Goal: Information Seeking & Learning: Compare options

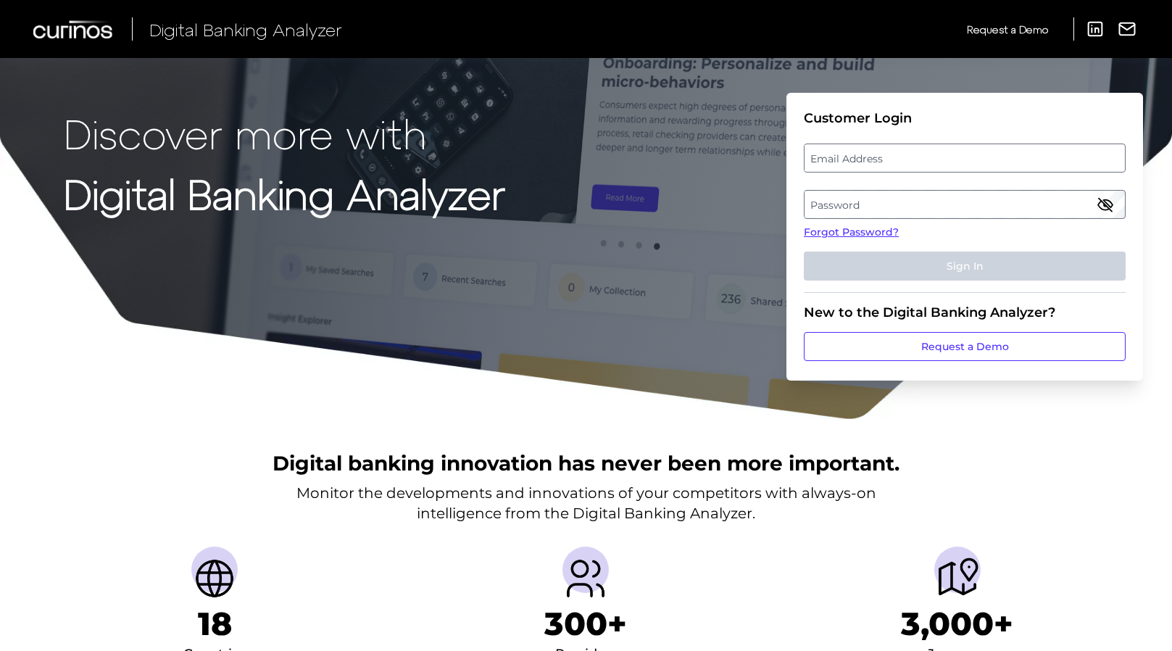
drag, startPoint x: 1, startPoint y: 324, endPoint x: 22, endPoint y: 325, distance: 21.1
click at [1, 324] on div "Discover more with Digital Banking Analyzer Customer Login Email Address Passwo…" at bounding box center [586, 210] width 1172 height 420
click at [849, 153] on label "Email Address" at bounding box center [964, 158] width 320 height 26
click at [849, 153] on input "email" at bounding box center [965, 157] width 322 height 29
paste input "[PERSON_NAME][EMAIL_ADDRESS][PERSON_NAME][DOMAIN_NAME]"
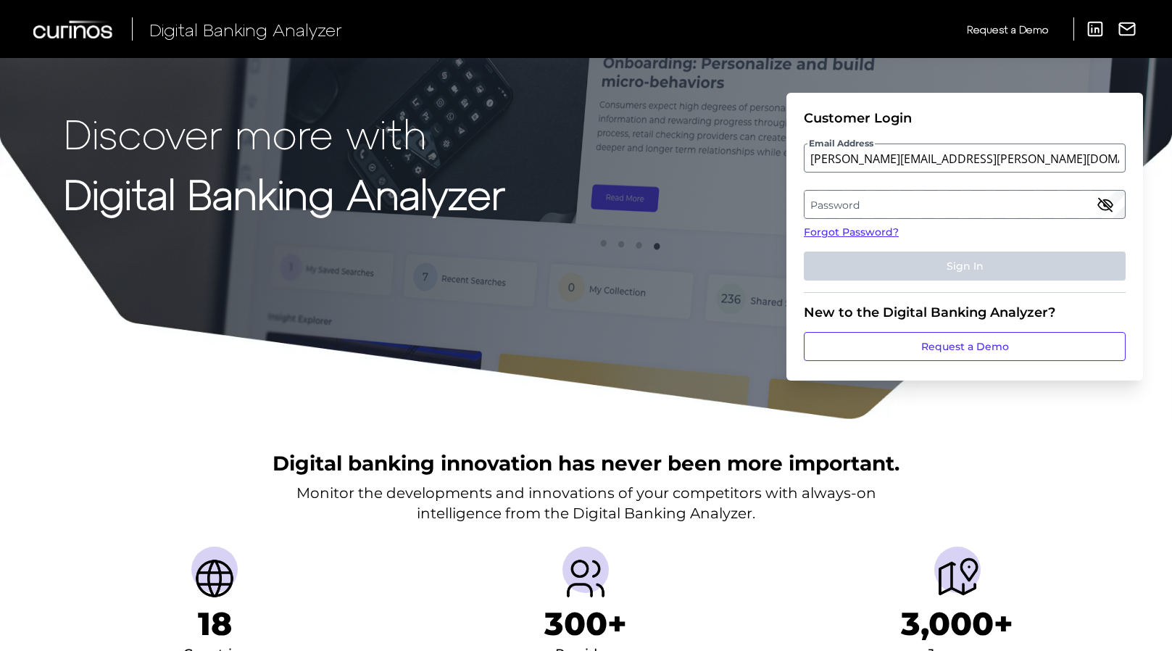
click at [889, 207] on label "Password" at bounding box center [964, 204] width 320 height 26
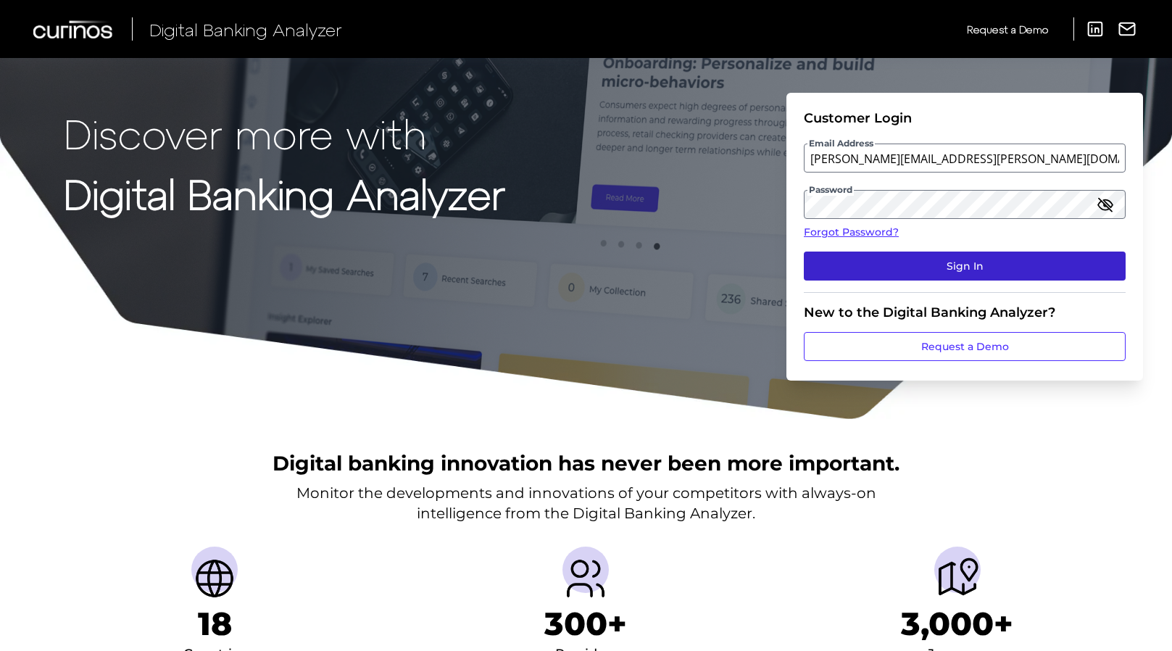
click at [958, 267] on button "Sign In" at bounding box center [965, 265] width 322 height 29
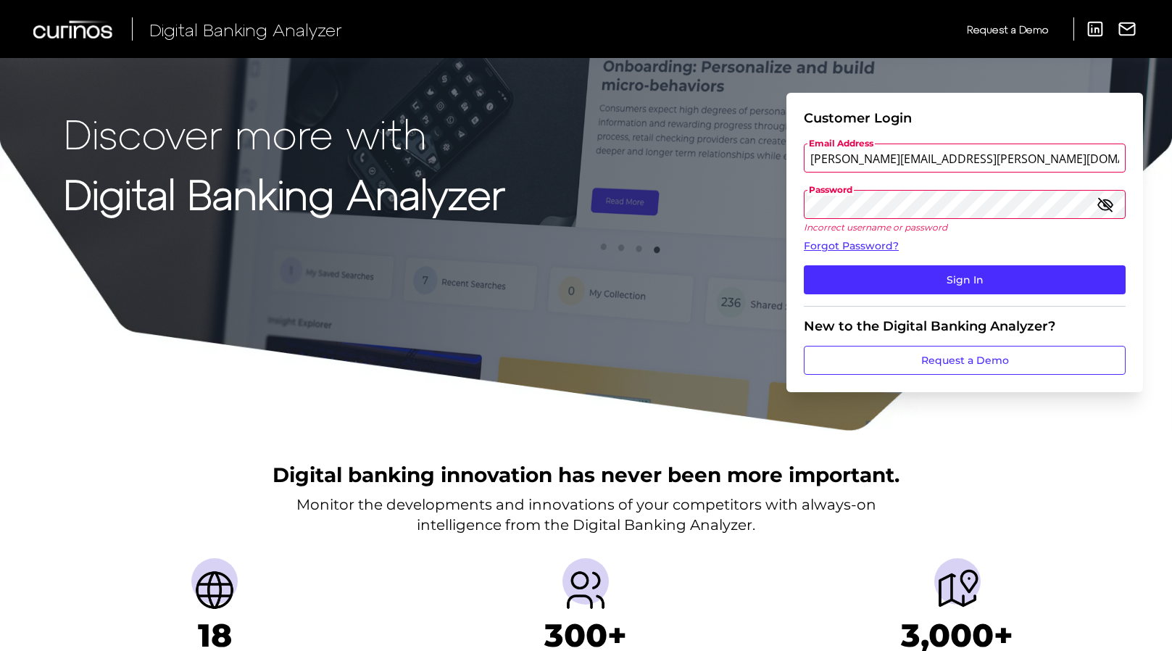
click at [0, 246] on div "Discover more with Digital Banking Analyzer Customer Login Email Address [PERSO…" at bounding box center [586, 216] width 1172 height 432
click at [996, 160] on input "[PERSON_NAME][EMAIL_ADDRESS][PERSON_NAME][DOMAIN_NAME]" at bounding box center [965, 157] width 322 height 29
click at [804, 265] on button "Sign In" at bounding box center [965, 279] width 322 height 29
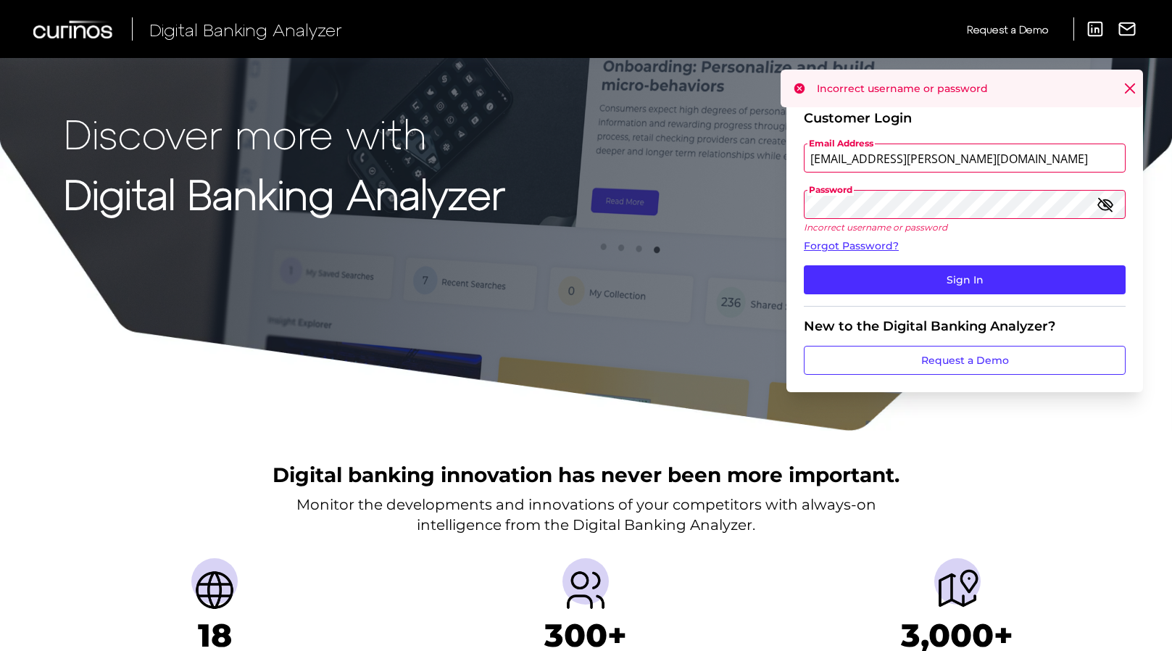
click at [1113, 207] on div "Password Incorrect username or password" at bounding box center [965, 211] width 322 height 43
click at [1101, 204] on icon "button" at bounding box center [1104, 204] width 17 height 17
click at [1010, 173] on fieldset "Customer Login Email Address [EMAIL_ADDRESS][PERSON_NAME][DOMAIN_NAME] Password…" at bounding box center [965, 208] width 322 height 196
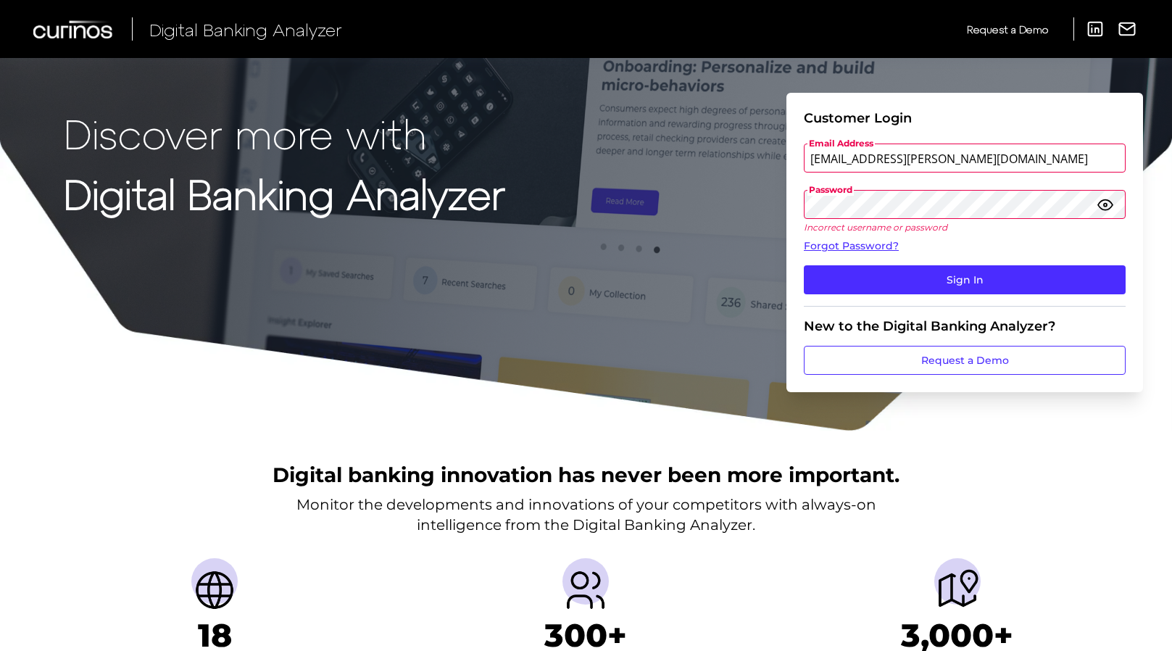
click at [999, 161] on input "[EMAIL_ADDRESS][PERSON_NAME][DOMAIN_NAME]" at bounding box center [965, 157] width 322 height 29
click at [17, 341] on div "Discover more with Digital Banking Analyzer Customer Login Email Address [EMAIL…" at bounding box center [586, 216] width 1172 height 432
click at [967, 148] on input "[EMAIL_ADDRESS][PERSON_NAME][DOMAIN_NAME]" at bounding box center [965, 157] width 322 height 29
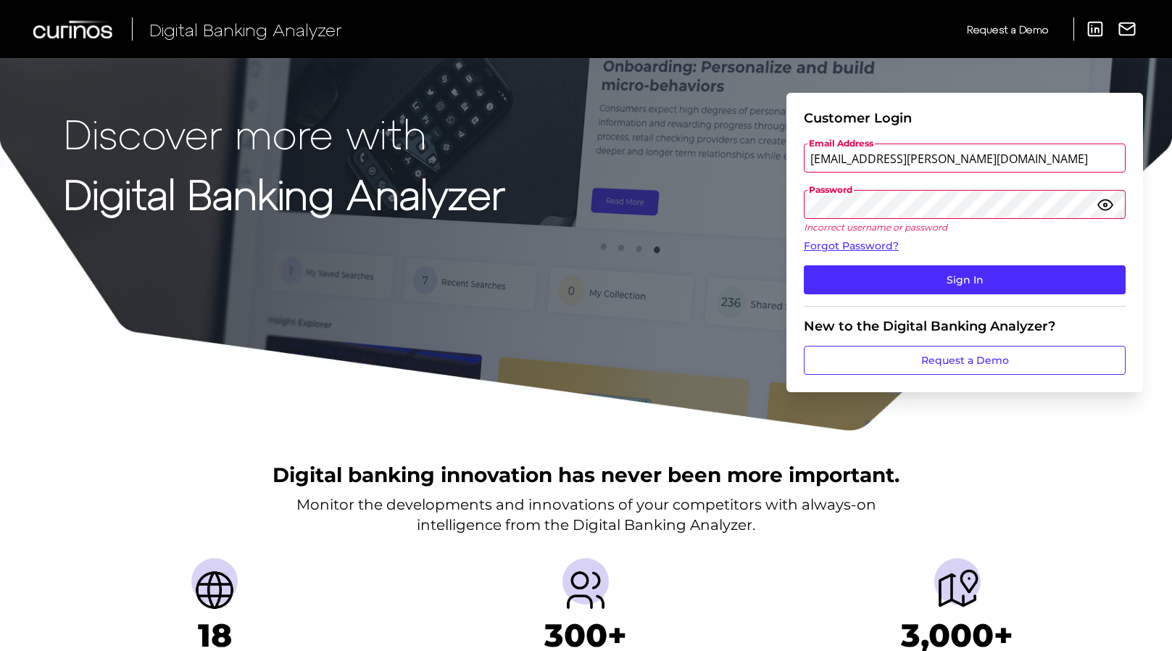
click at [967, 148] on input "[EMAIL_ADDRESS][PERSON_NAME][DOMAIN_NAME]" at bounding box center [965, 157] width 322 height 29
paste input "[PERSON_NAME].[PERSON_NAME]"
type input "[PERSON_NAME][EMAIL_ADDRESS][PERSON_NAME][DOMAIN_NAME]"
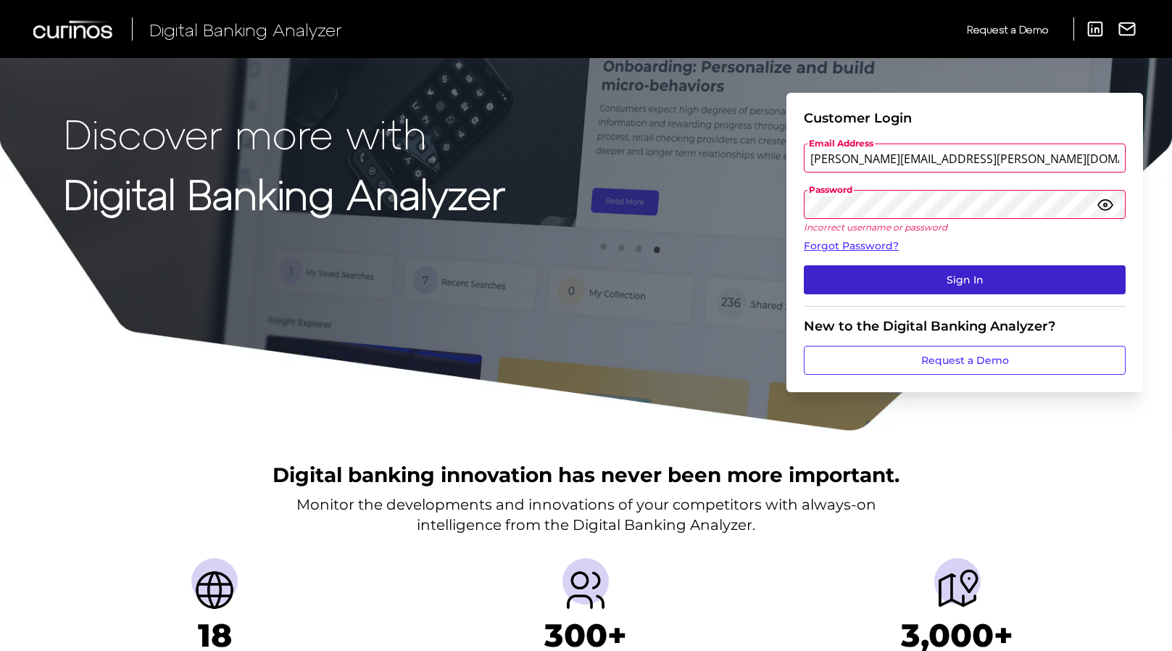
click at [952, 278] on button "Sign In" at bounding box center [965, 279] width 322 height 29
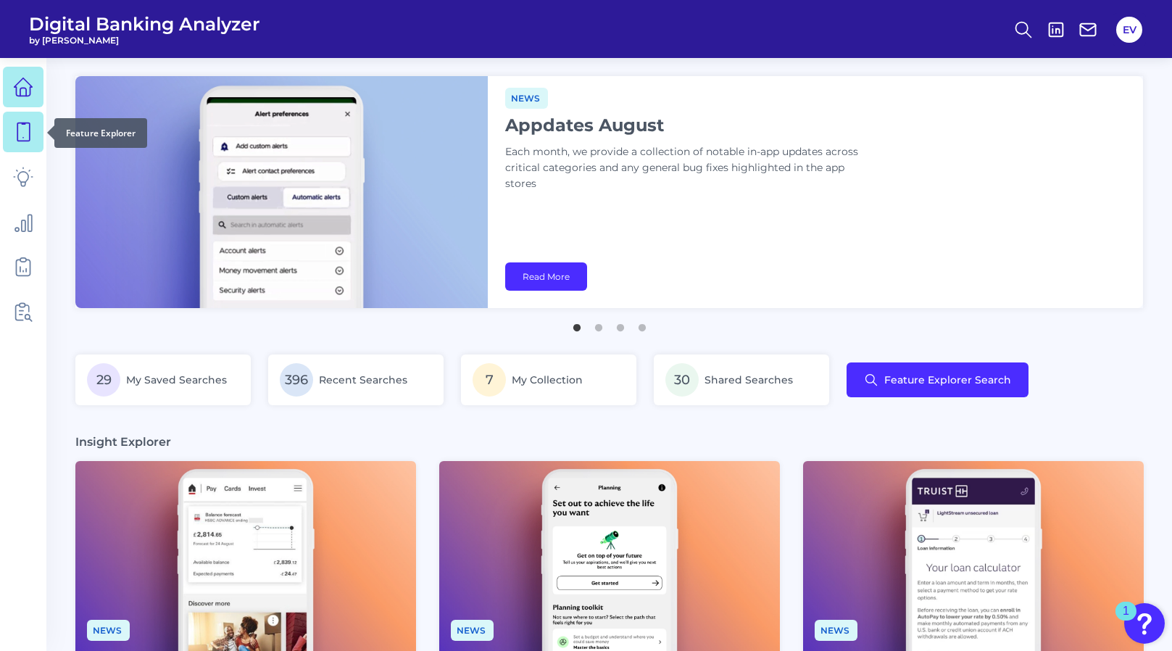
click at [28, 132] on icon at bounding box center [23, 132] width 20 height 20
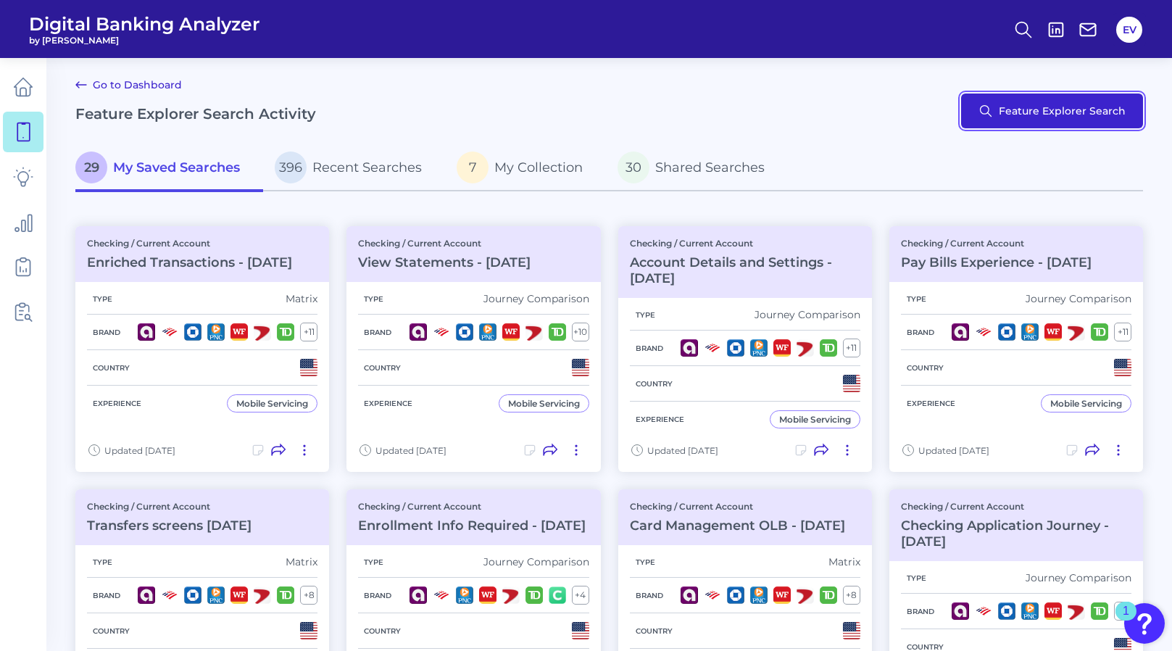
click at [1027, 106] on button "Feature Explorer Search" at bounding box center [1052, 110] width 182 height 35
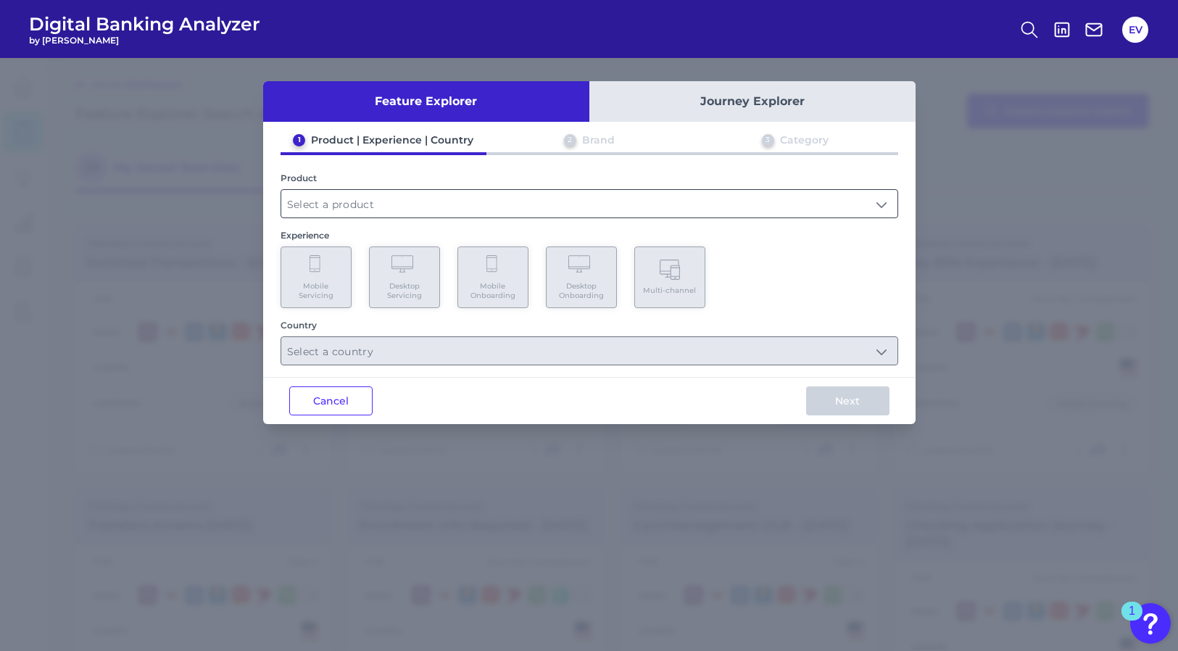
click at [409, 203] on input "text" at bounding box center [589, 204] width 616 height 28
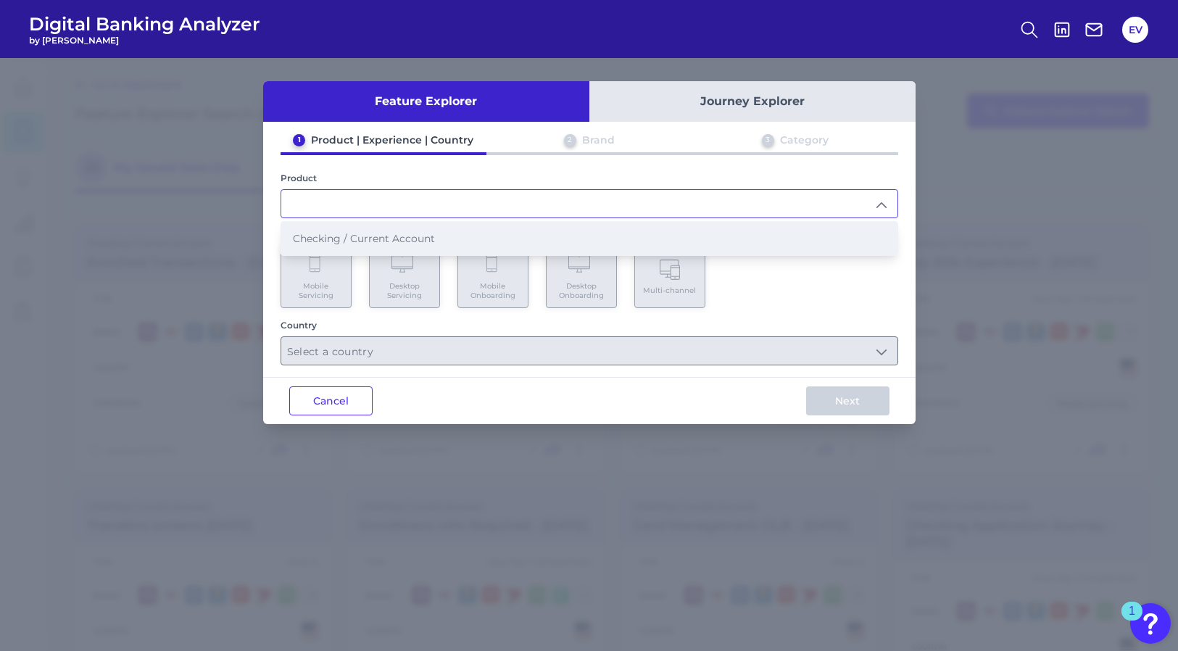
click at [400, 232] on span "Checking / Current Account" at bounding box center [364, 238] width 142 height 13
type input "Checking / Current Account"
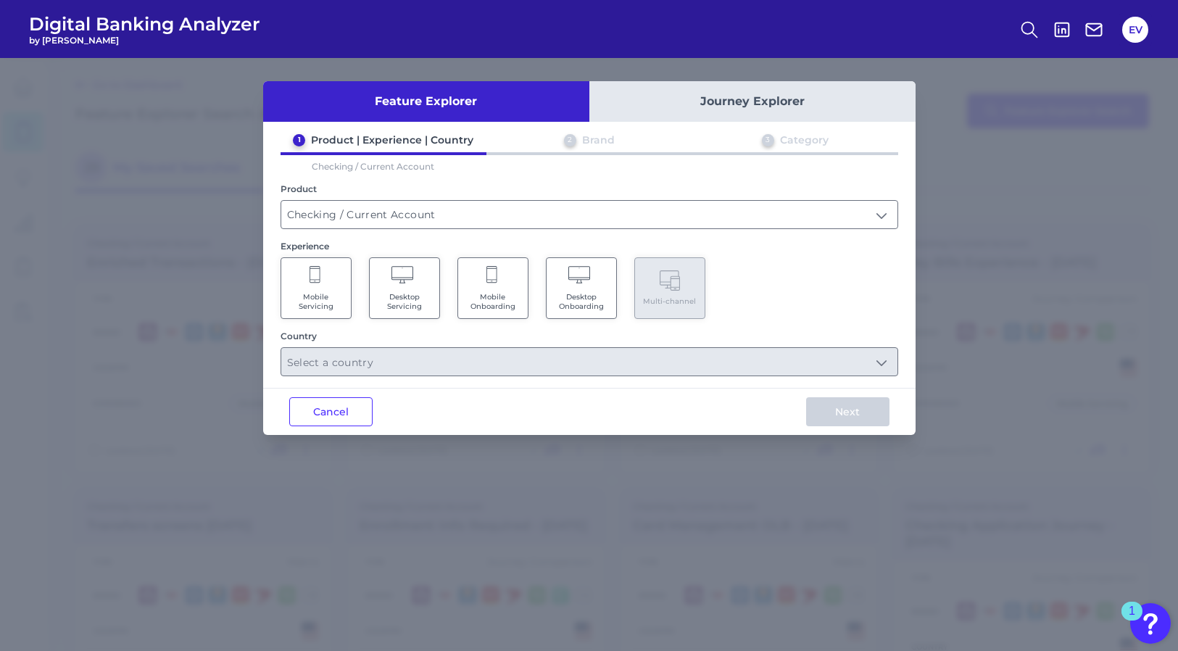
click at [317, 278] on icon at bounding box center [315, 276] width 13 height 20
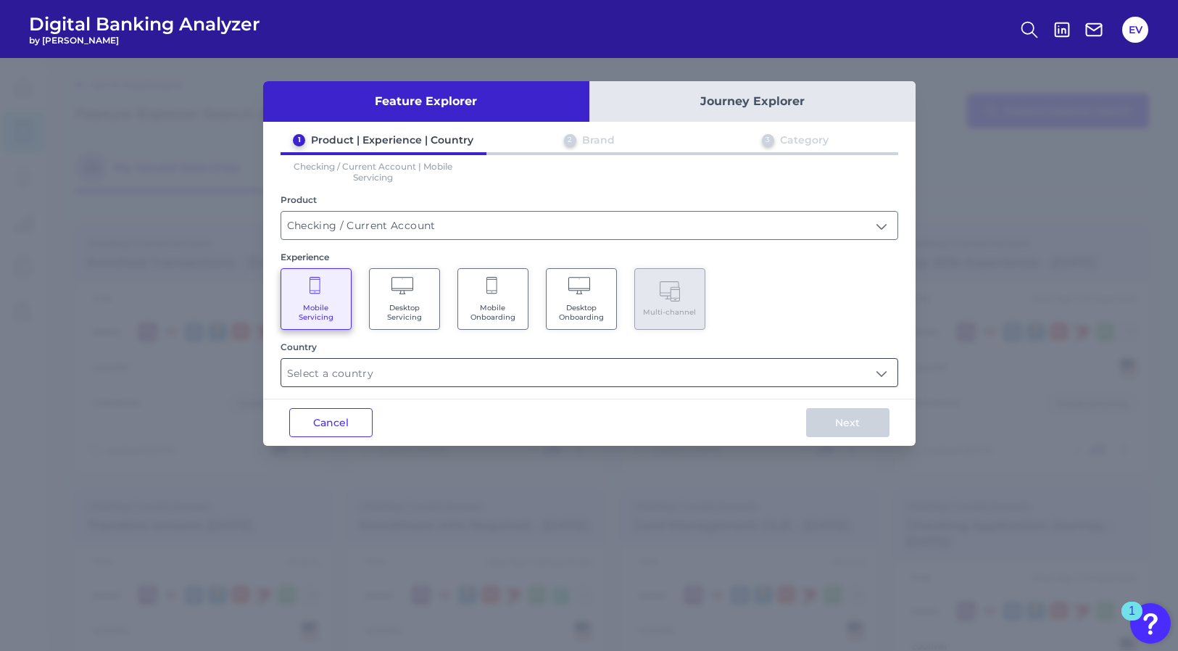
click at [408, 370] on input "text" at bounding box center [589, 373] width 616 height 28
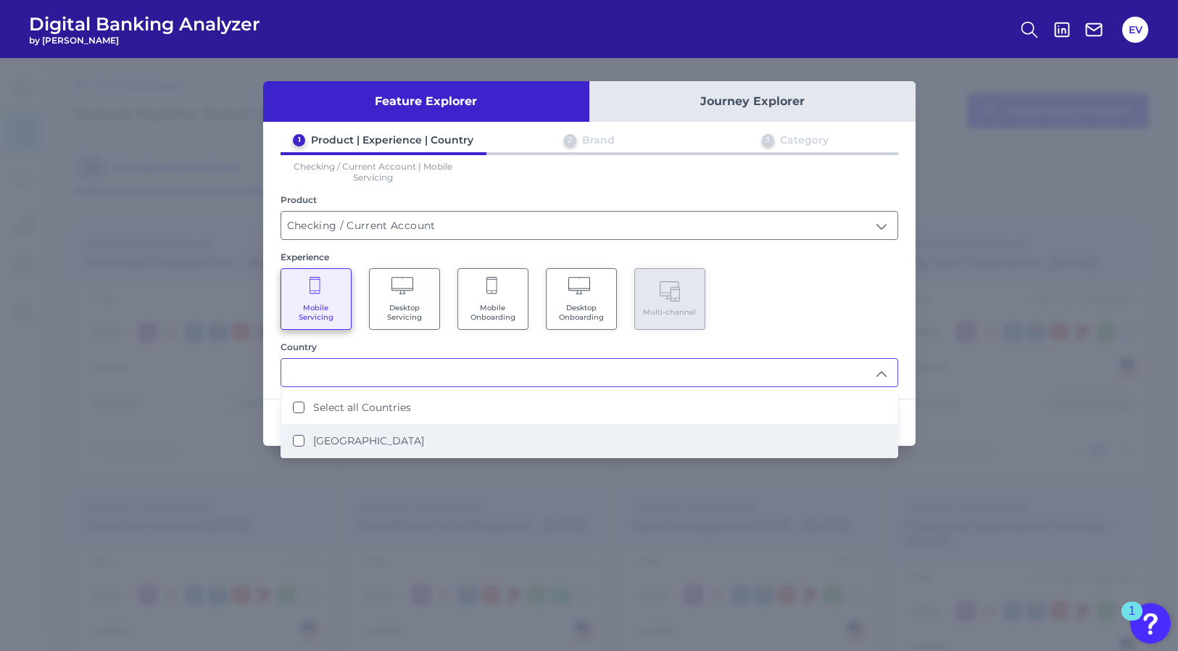
click at [360, 431] on li "[GEOGRAPHIC_DATA]" at bounding box center [589, 440] width 616 height 33
type input "Select all Countries"
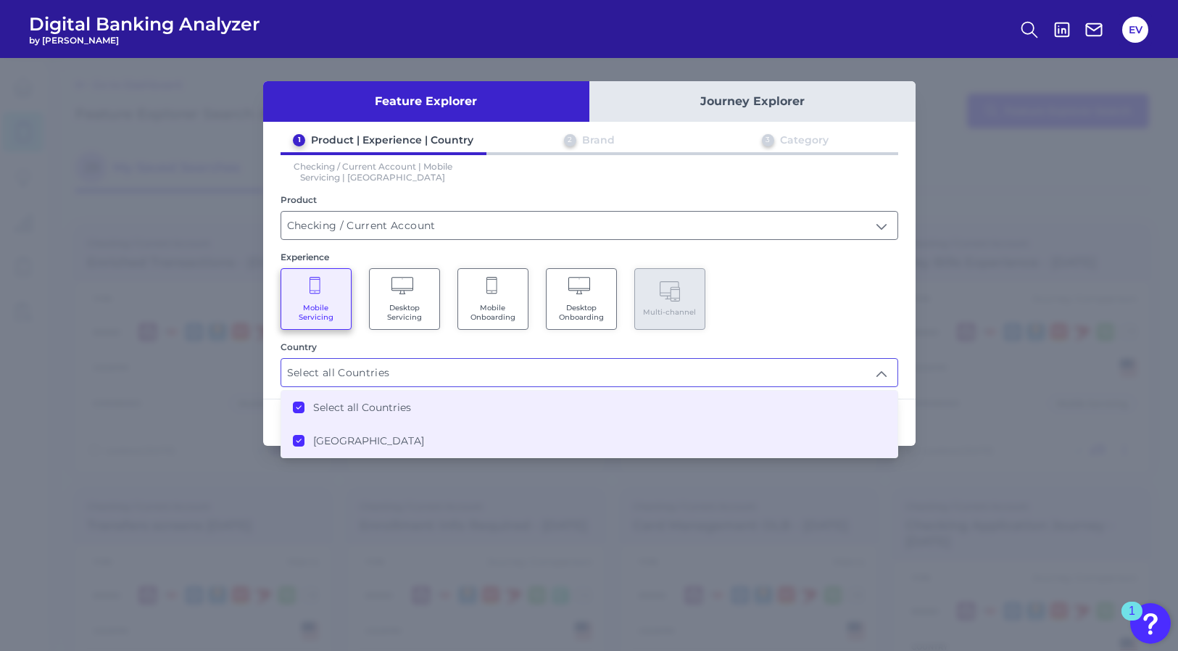
scroll to position [1, 0]
click at [455, 367] on input "Select all Countries" at bounding box center [589, 373] width 616 height 28
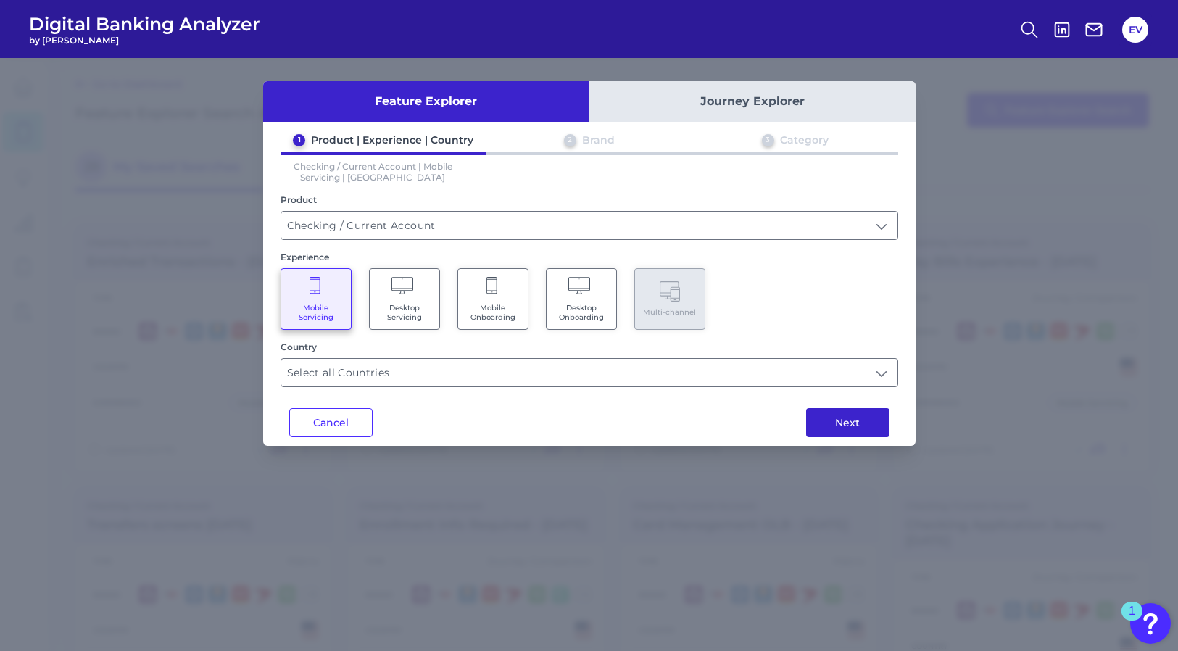
click at [854, 425] on button "Next" at bounding box center [847, 422] width 83 height 29
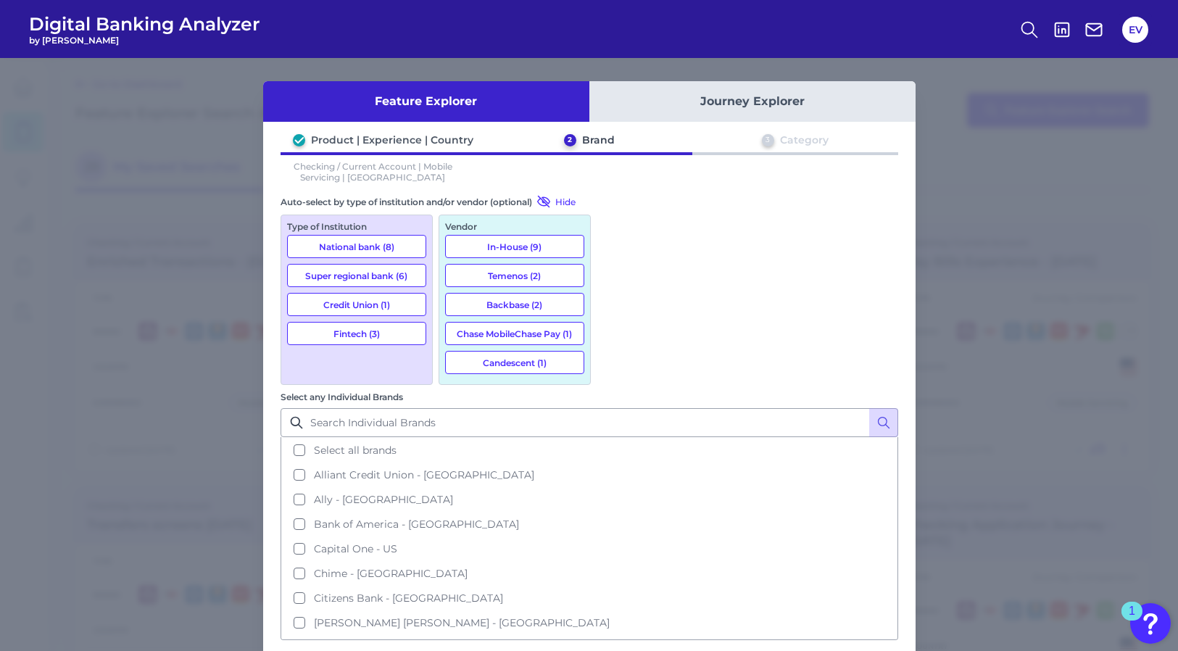
click at [614, 438] on button "Select all brands" at bounding box center [589, 450] width 614 height 25
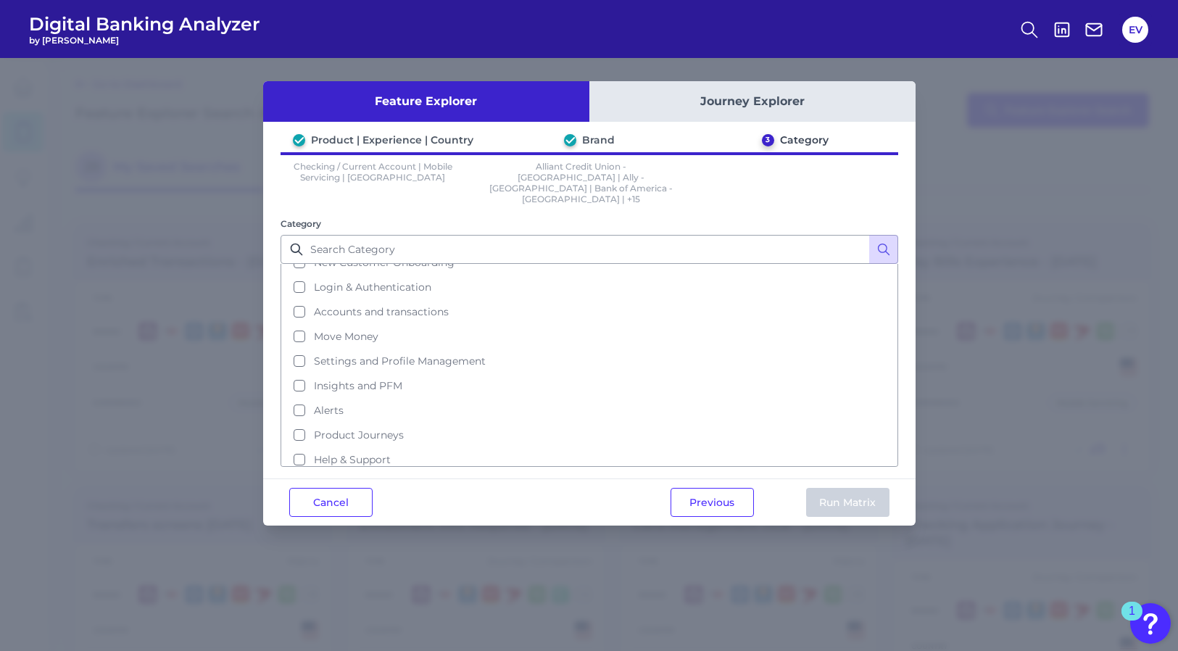
scroll to position [70, 0]
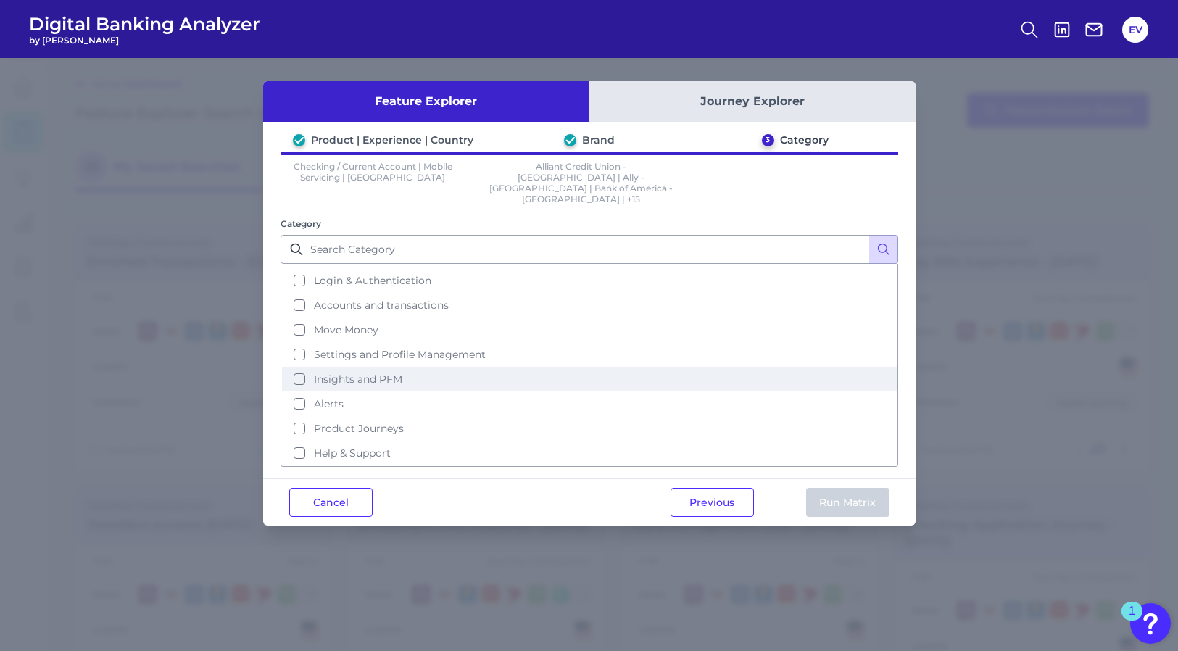
click at [295, 367] on button "Insights and PFM" at bounding box center [589, 379] width 614 height 25
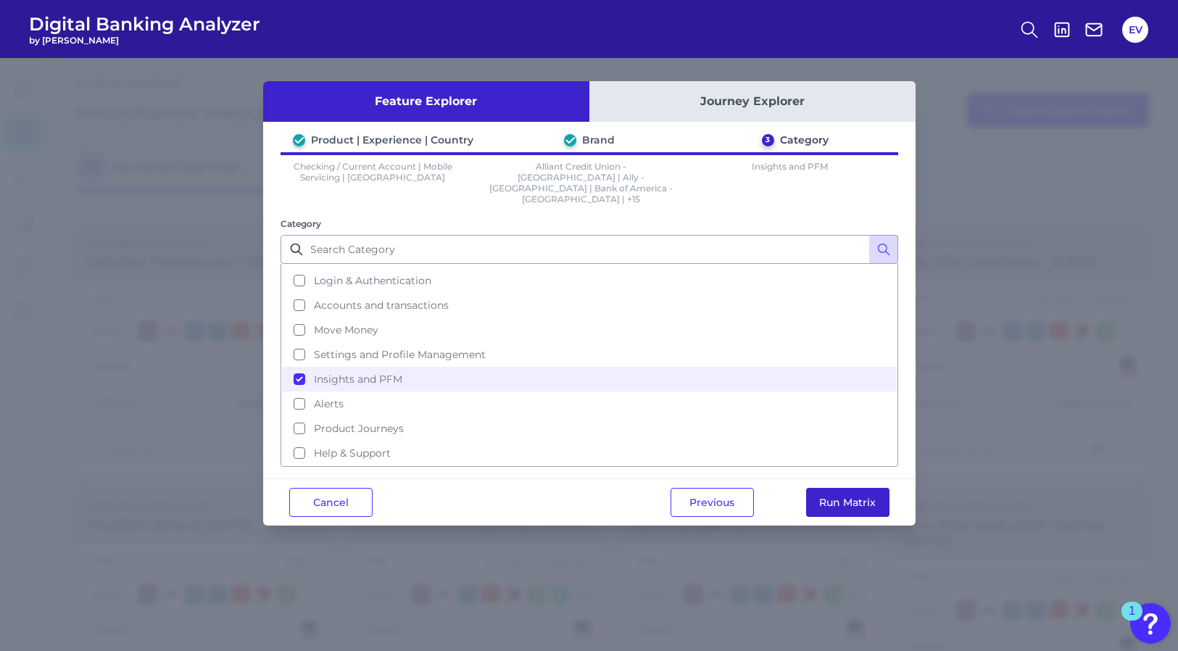
click at [858, 488] on button "Run Matrix" at bounding box center [847, 502] width 83 height 29
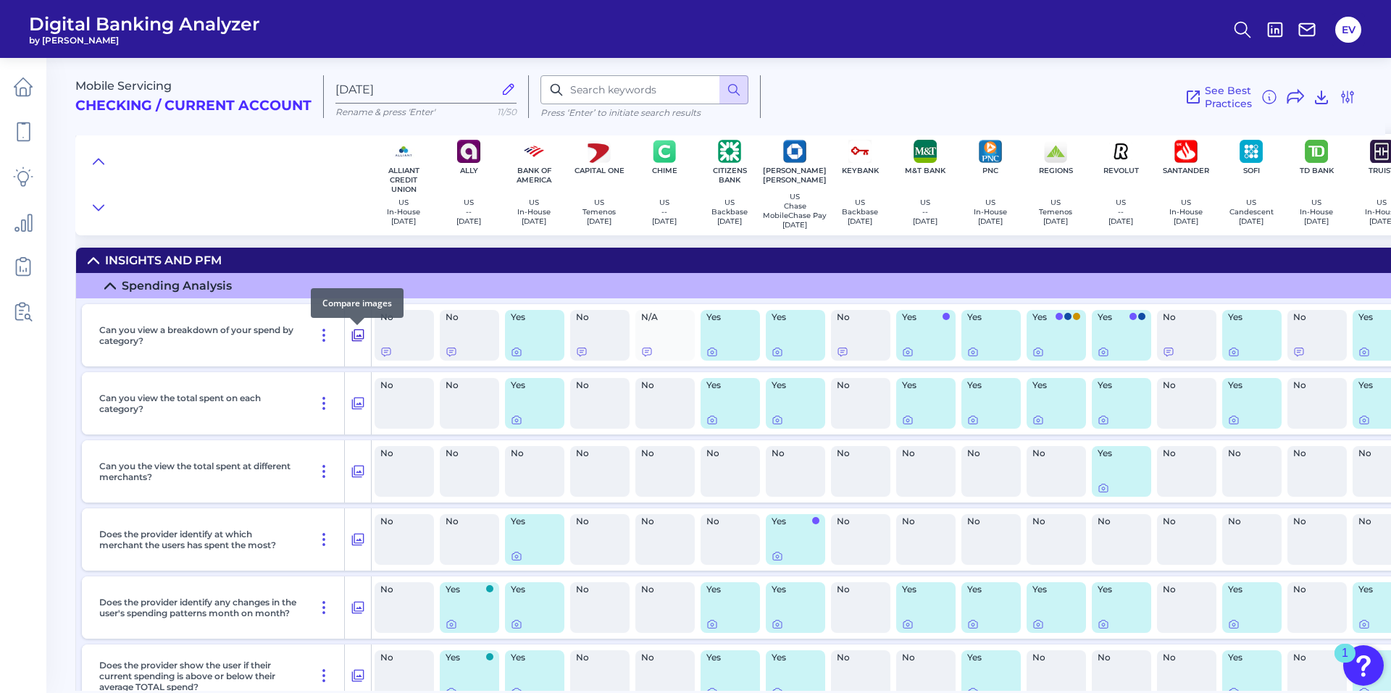
click at [359, 339] on icon at bounding box center [358, 335] width 14 height 17
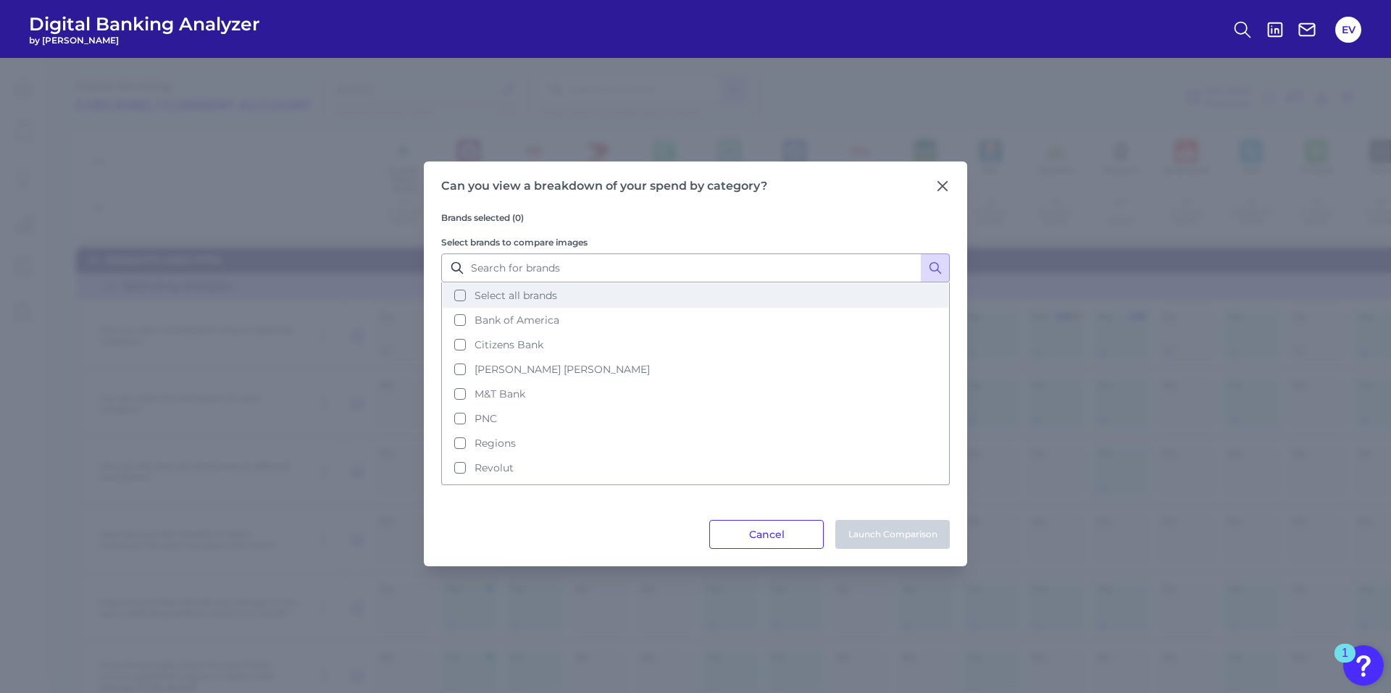
click at [549, 291] on span "Select all brands" at bounding box center [516, 295] width 83 height 13
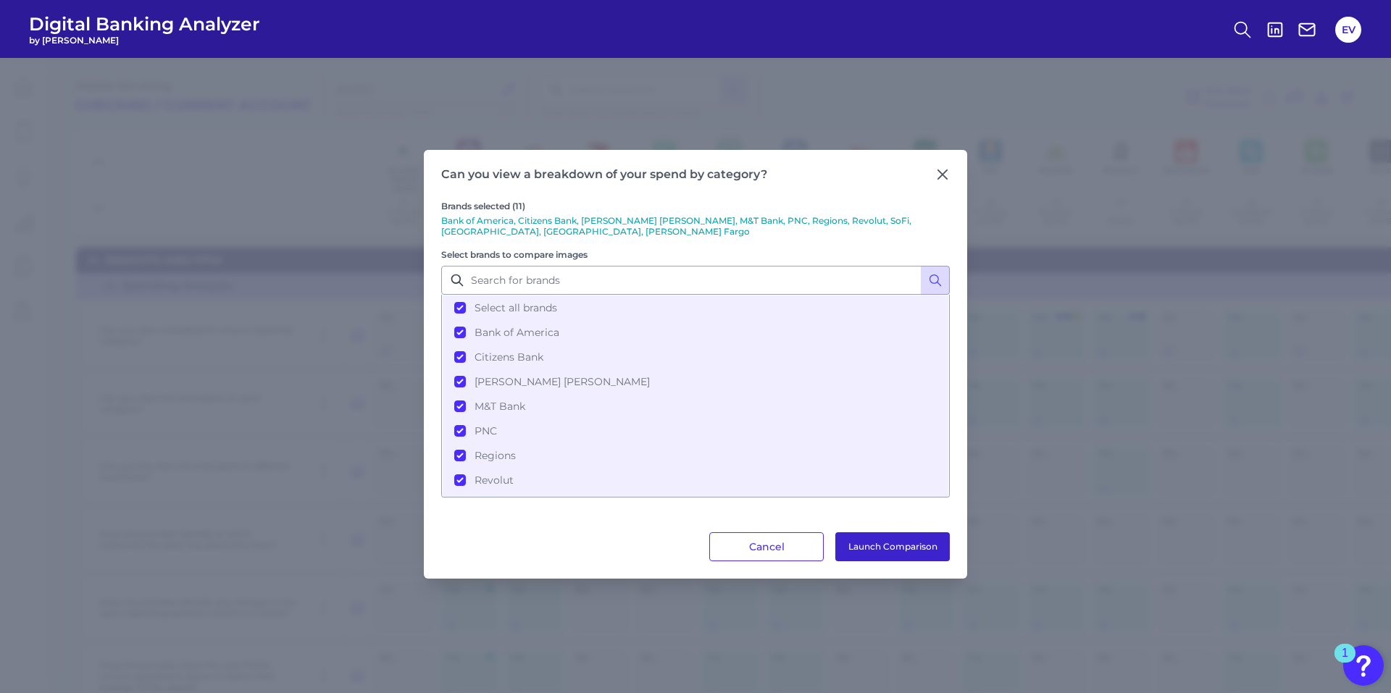
click at [891, 535] on button "Launch Comparison" at bounding box center [893, 547] width 114 height 29
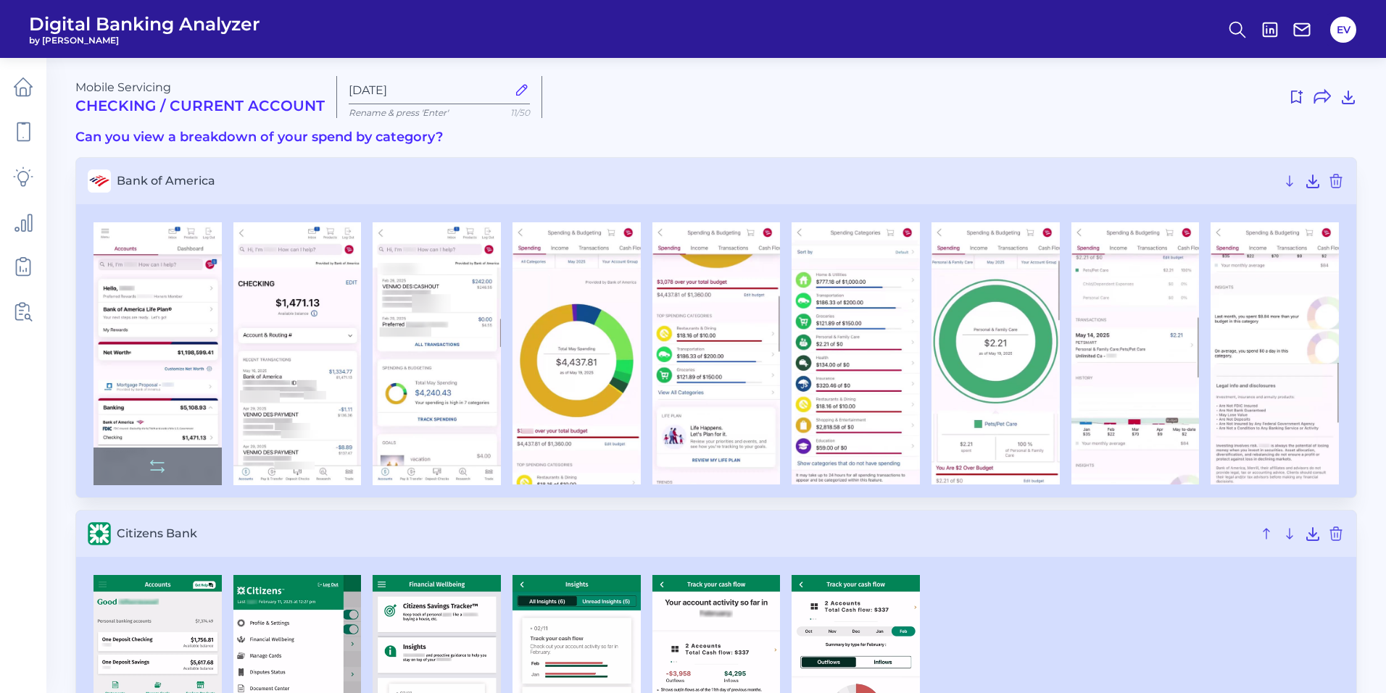
click at [154, 353] on img at bounding box center [157, 353] width 128 height 263
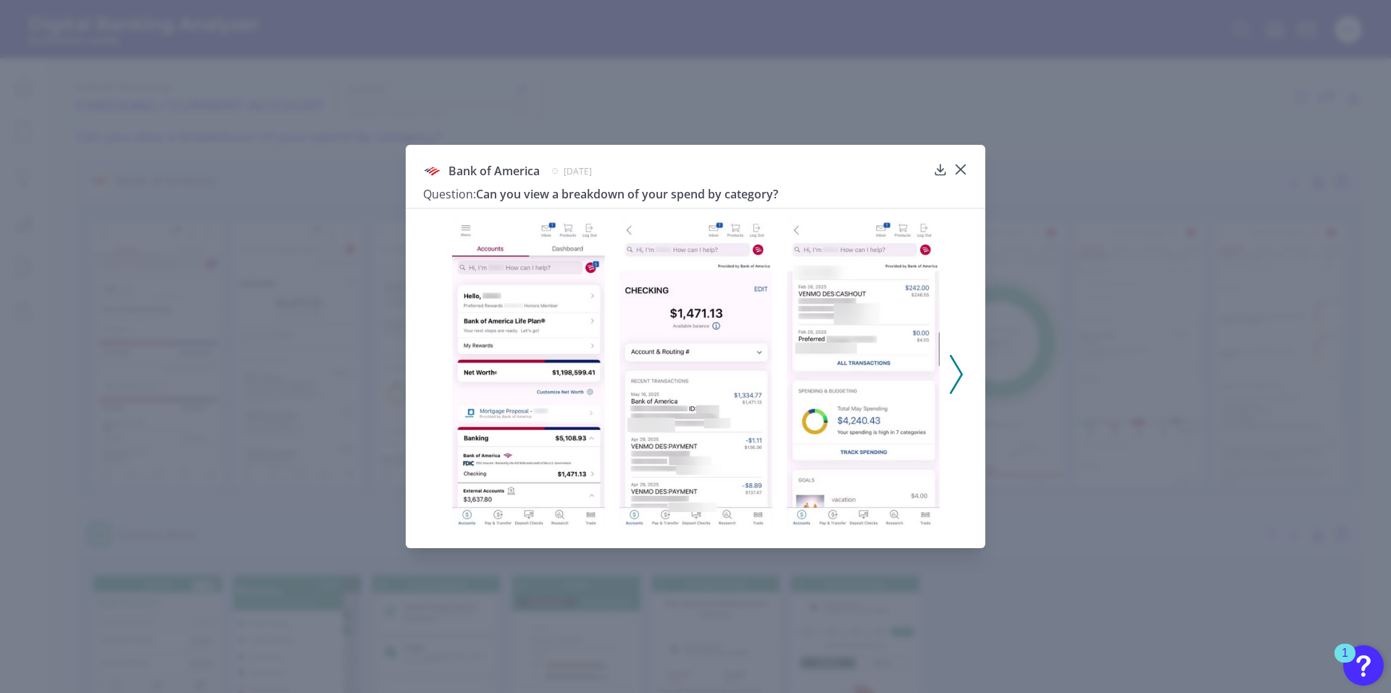
click at [960, 375] on icon at bounding box center [956, 374] width 13 height 39
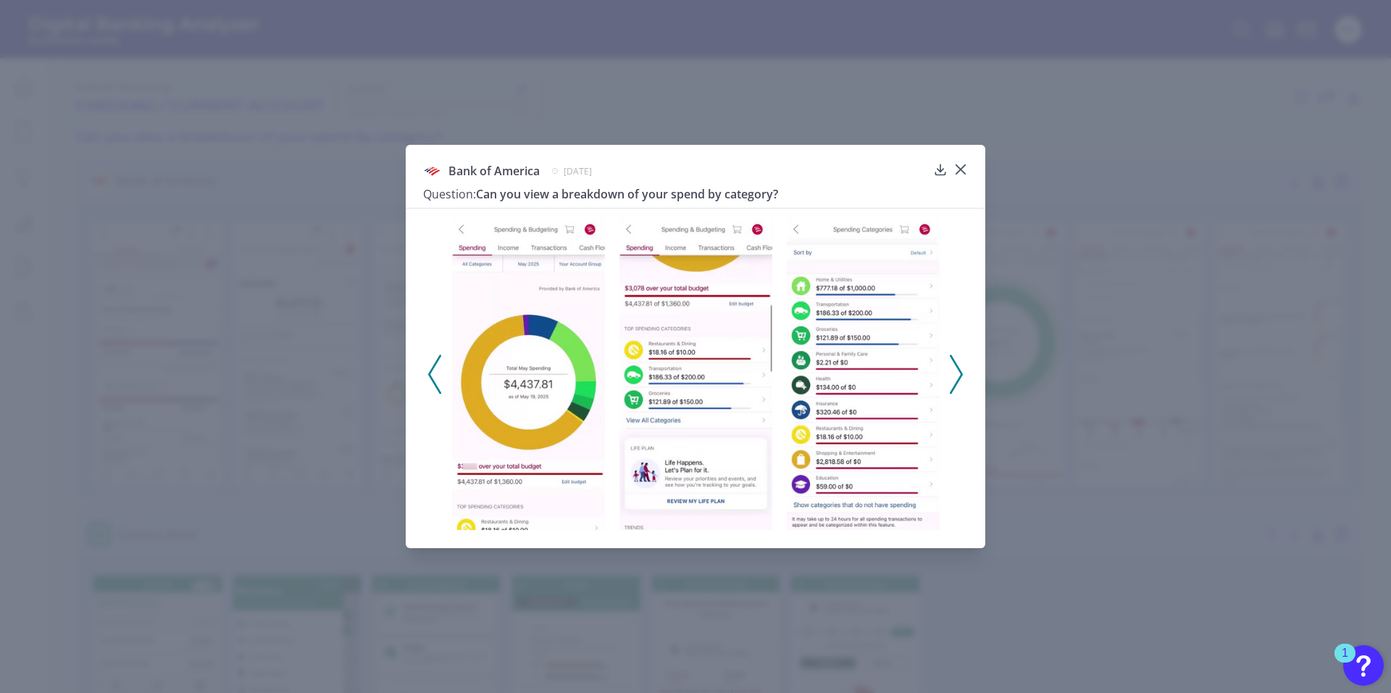
click at [960, 375] on icon at bounding box center [956, 374] width 13 height 39
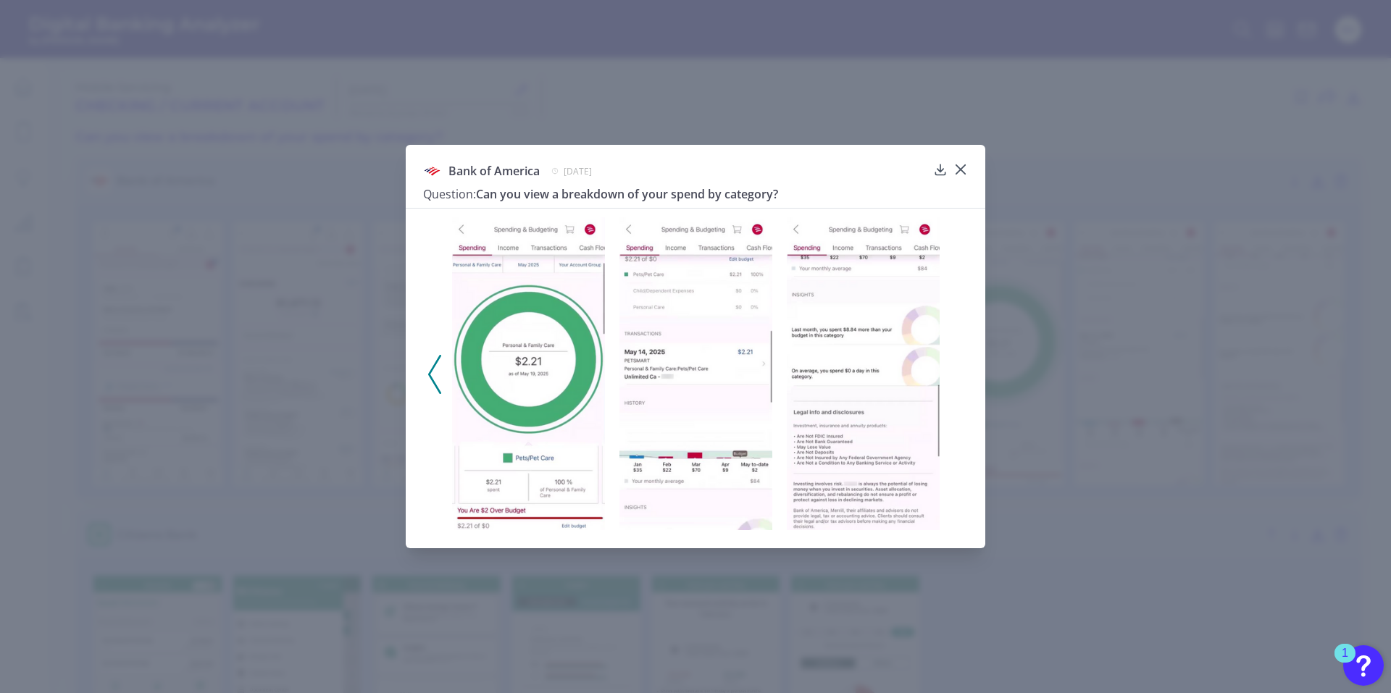
click at [960, 375] on div at bounding box center [696, 370] width 580 height 324
click at [960, 170] on icon at bounding box center [961, 169] width 9 height 9
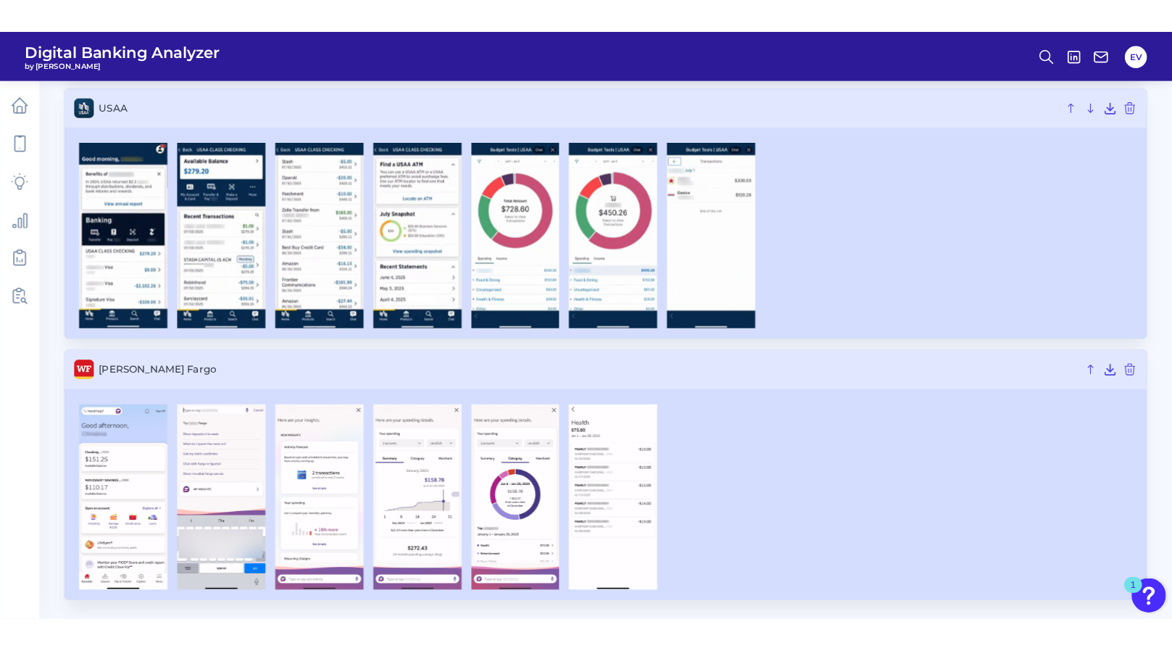
scroll to position [2798, 0]
